Goal: Navigation & Orientation: Find specific page/section

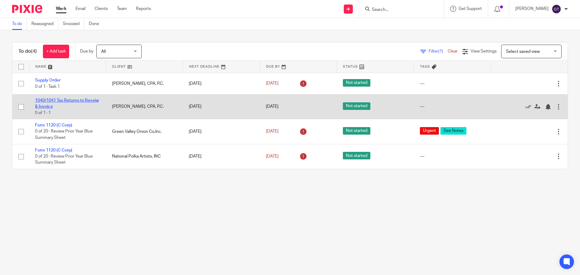
click at [49, 101] on link "1040/1041 Tax Returns to Reveiw & Invoice" at bounding box center [67, 104] width 64 height 10
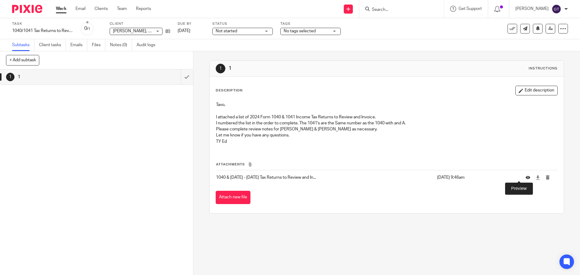
click at [526, 178] on icon at bounding box center [528, 177] width 5 height 5
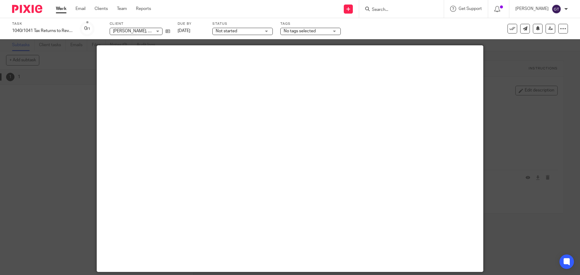
click at [533, 106] on div at bounding box center [290, 137] width 580 height 275
click at [42, 109] on div at bounding box center [290, 137] width 580 height 275
click at [60, 3] on div "Work Email Clients Team Reports Work Email Clients Team Reports Settings" at bounding box center [105, 9] width 110 height 18
click at [59, 8] on link "Work" at bounding box center [61, 9] width 11 height 6
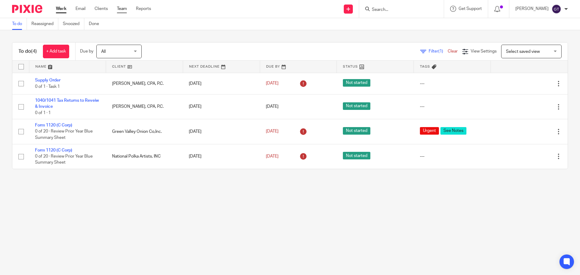
click at [123, 7] on link "Team" at bounding box center [122, 9] width 10 height 6
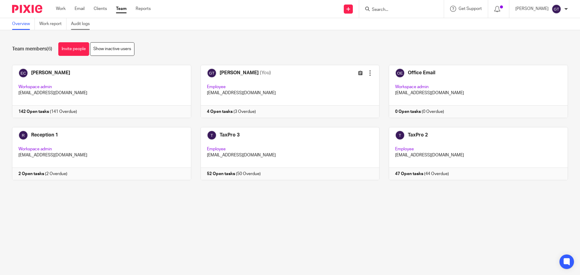
click at [82, 24] on link "Audit logs" at bounding box center [82, 24] width 23 height 12
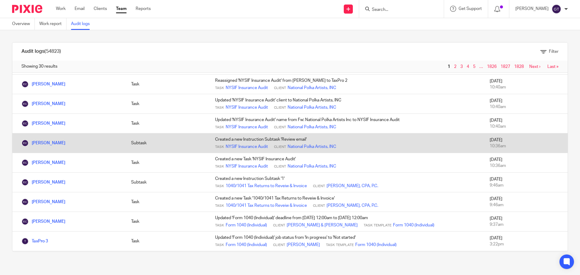
scroll to position [60, 0]
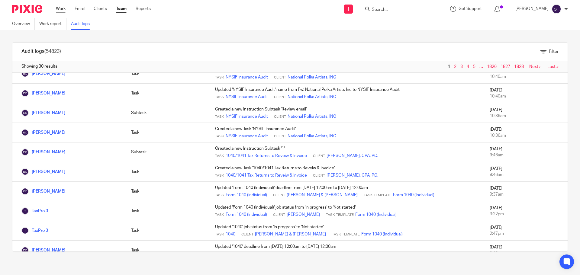
click at [59, 8] on link "Work" at bounding box center [61, 9] width 10 height 6
